Goal: Task Accomplishment & Management: Use online tool/utility

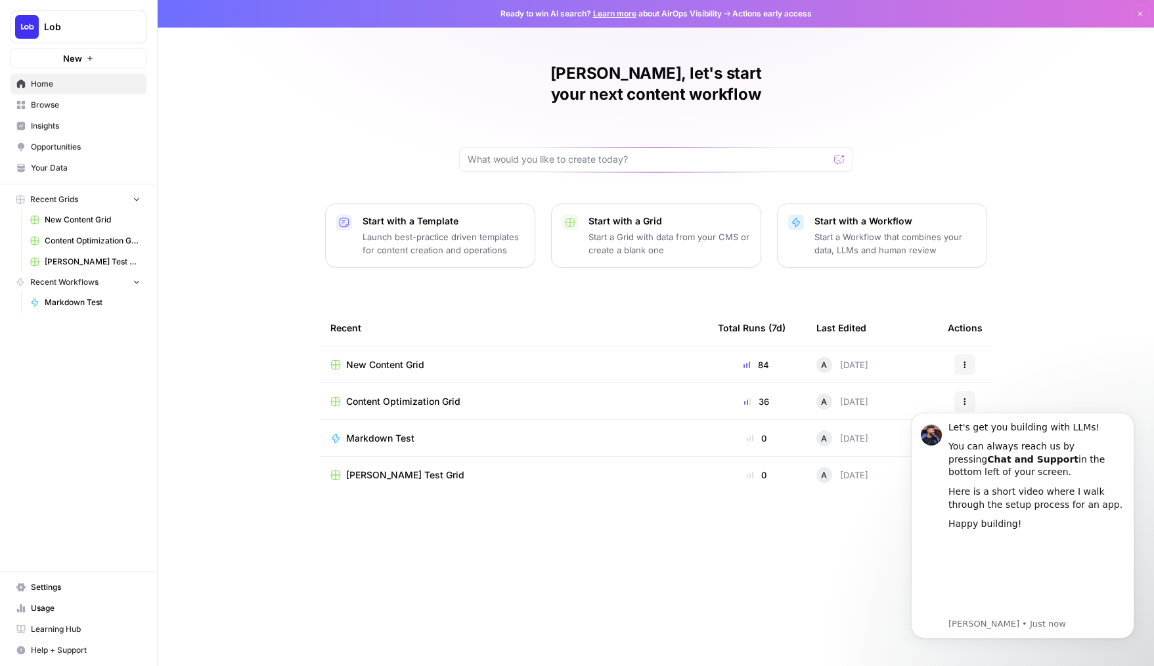
click at [420, 358] on span "New Content Grid" at bounding box center [385, 364] width 78 height 13
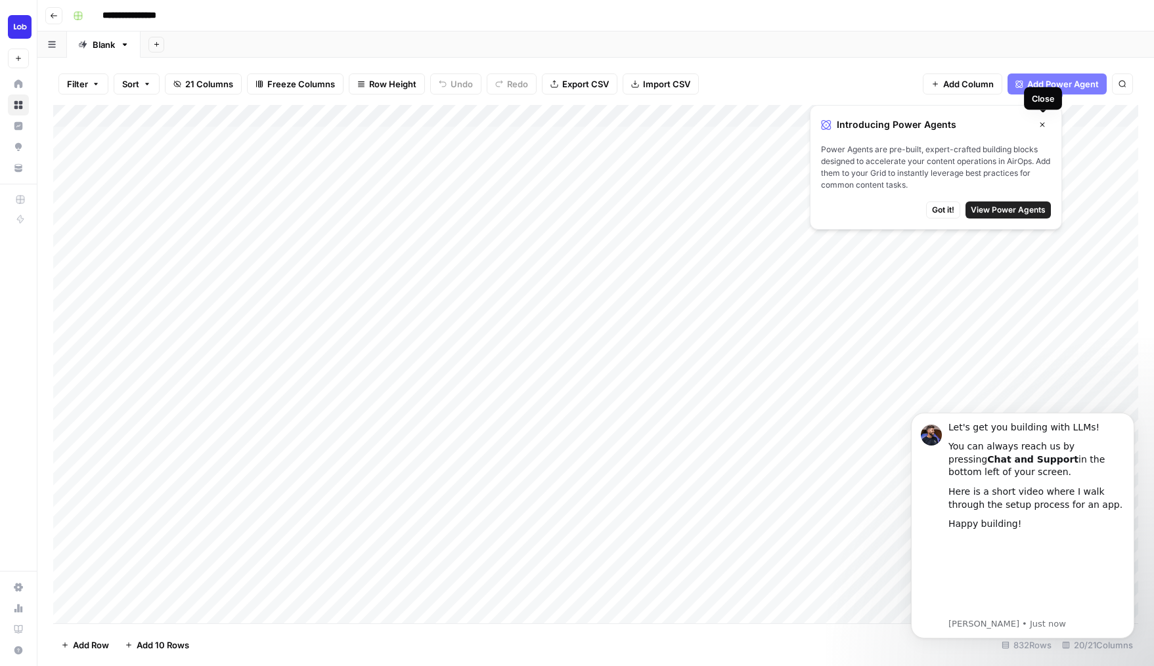
click at [932, 125] on icon "button" at bounding box center [1042, 125] width 8 height 8
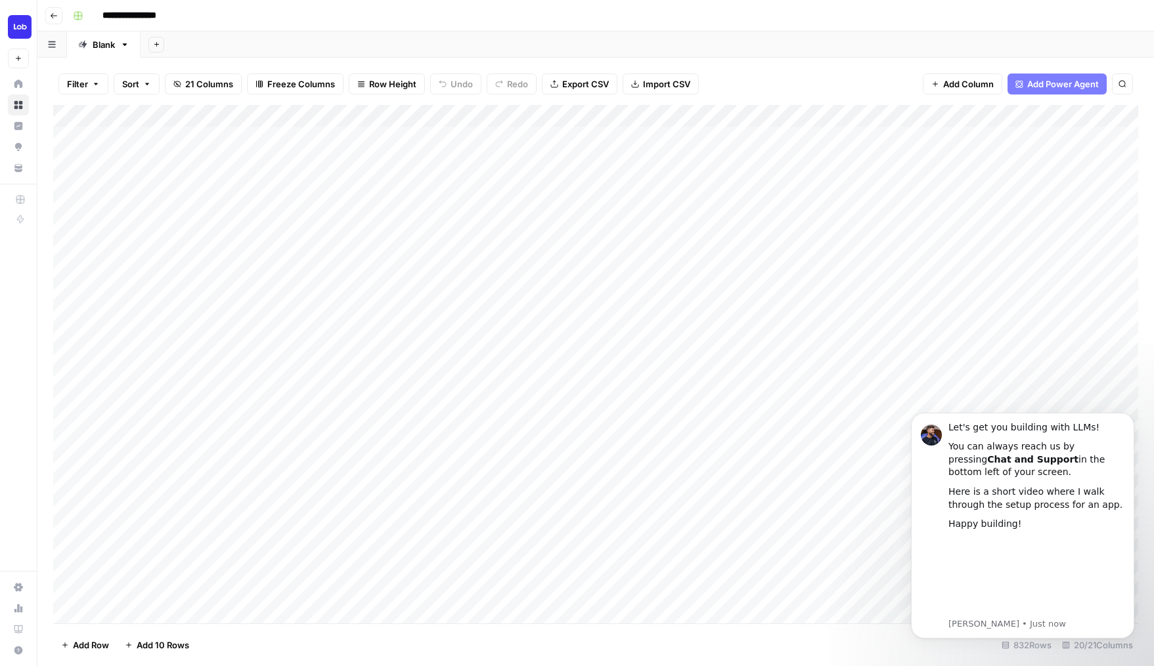
click at [196, 138] on div "Add Column" at bounding box center [595, 364] width 1085 height 519
